Goal: Find contact information: Find contact information

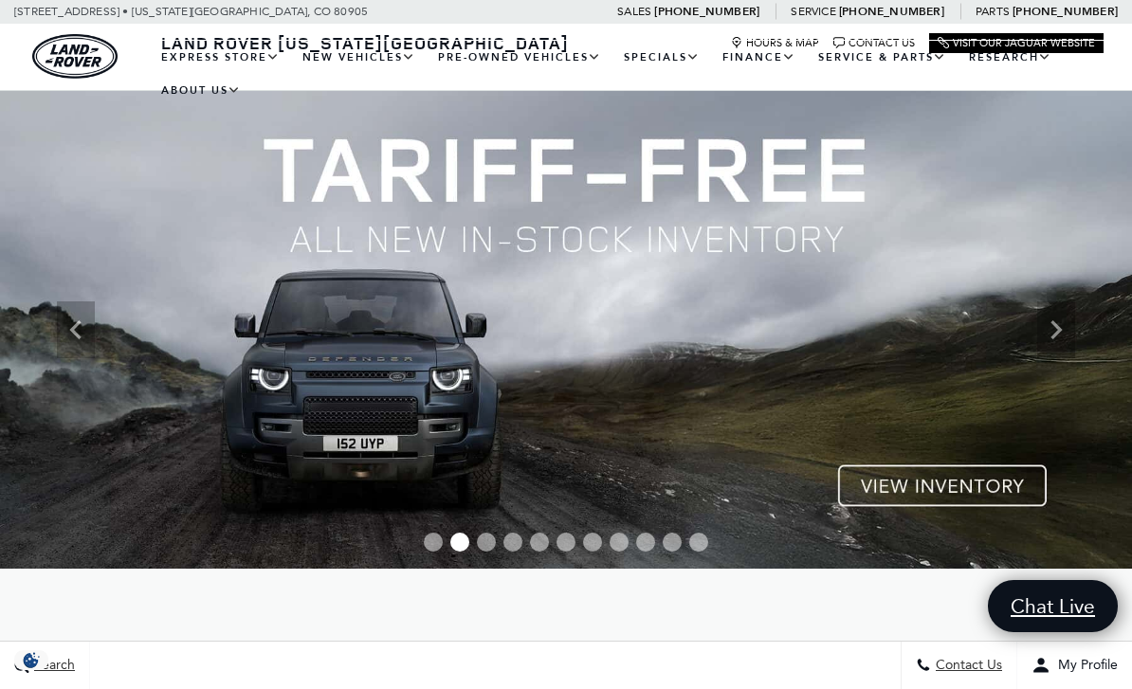
click at [0, 0] on link "Service Department" at bounding box center [0, 0] width 0 height 0
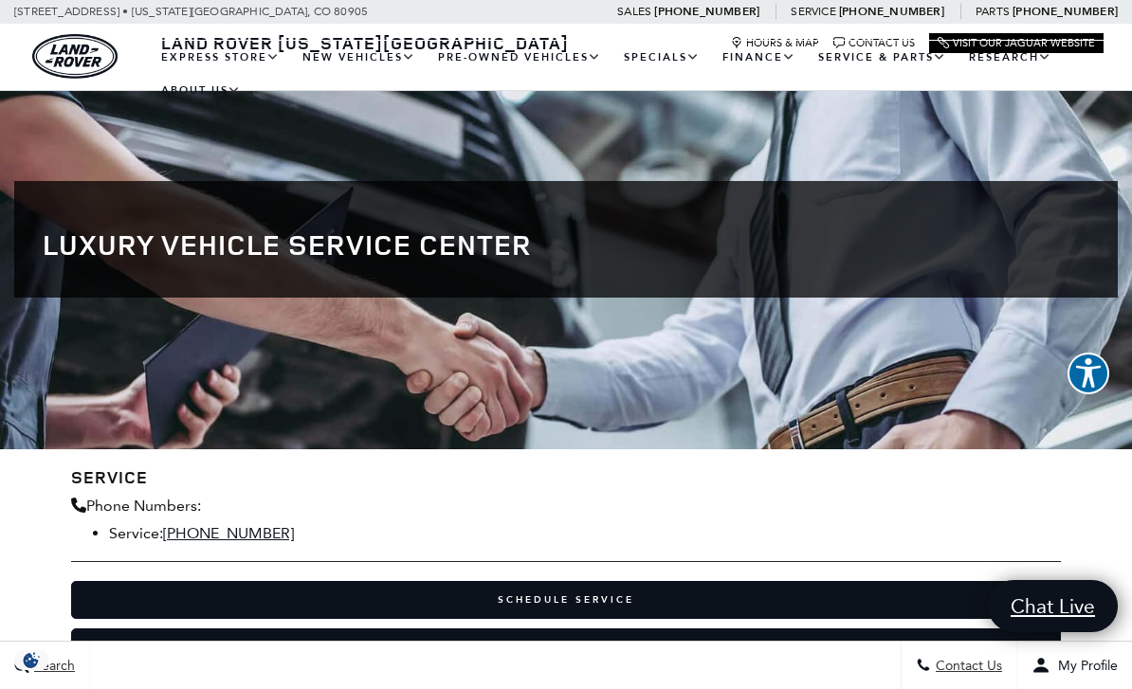
click at [798, 46] on link "Hours & Map" at bounding box center [775, 43] width 88 height 12
click at [783, 48] on link "Hours & Map" at bounding box center [775, 43] width 88 height 12
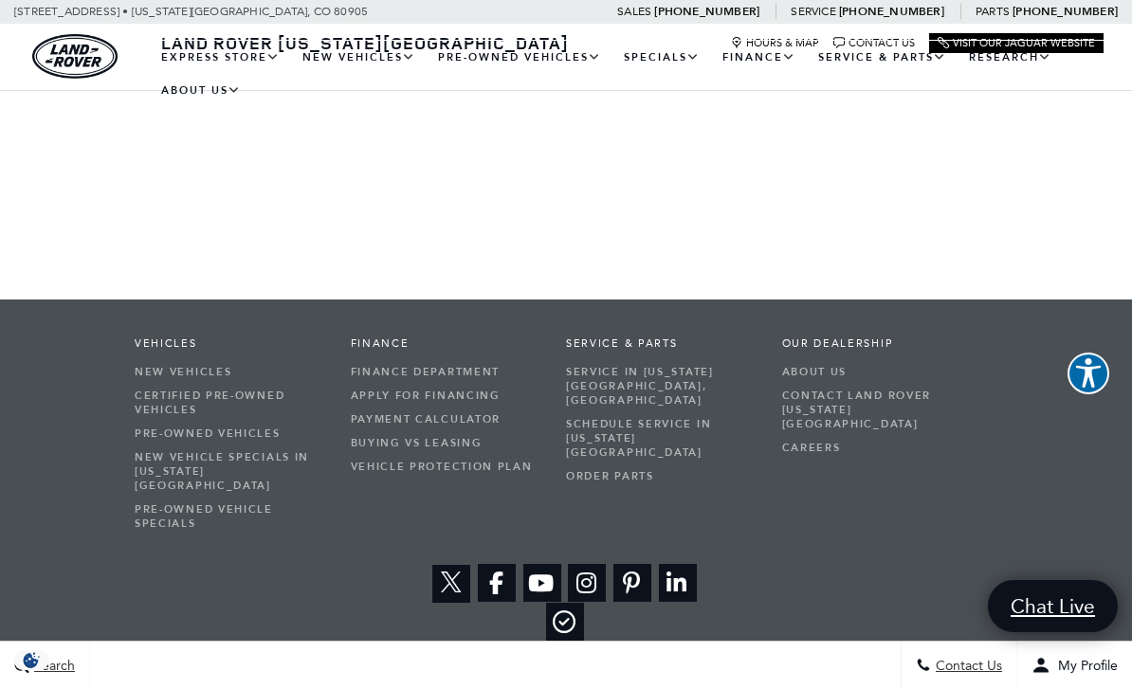
scroll to position [1213, 0]
